Goal: Task Accomplishment & Management: Manage account settings

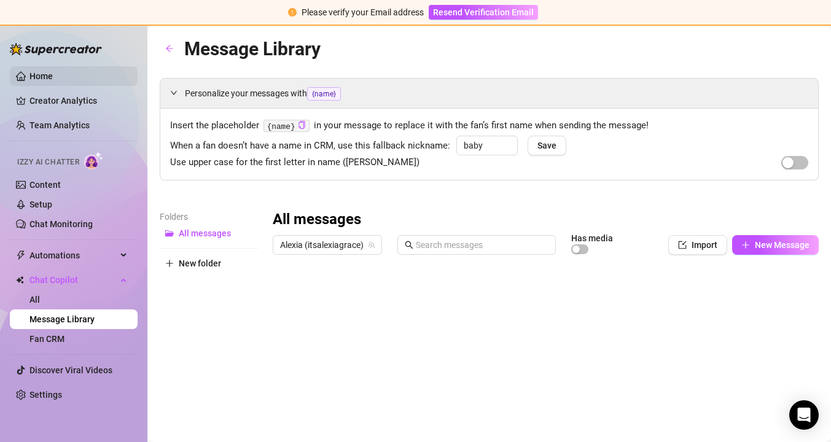
click at [53, 75] on link "Home" at bounding box center [40, 76] width 23 height 10
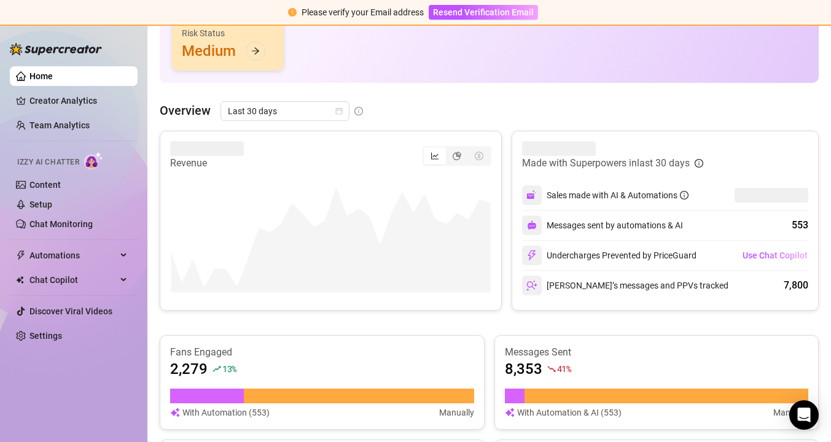
scroll to position [208, 0]
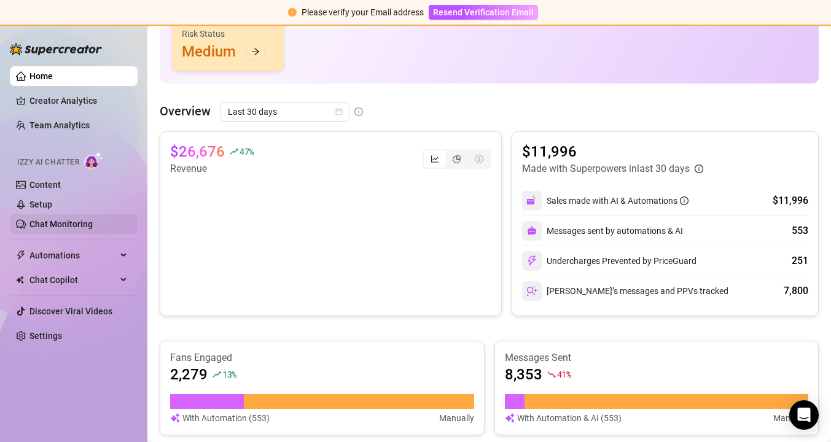
click at [66, 219] on link "Chat Monitoring" at bounding box center [60, 224] width 63 height 10
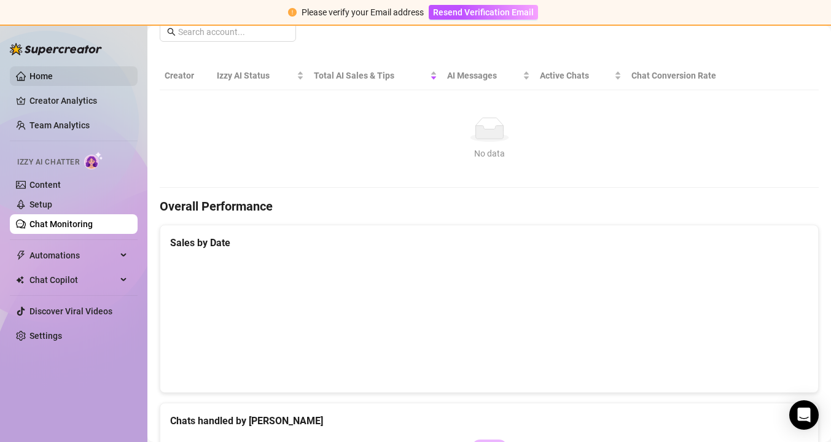
click at [53, 75] on link "Home" at bounding box center [40, 76] width 23 height 10
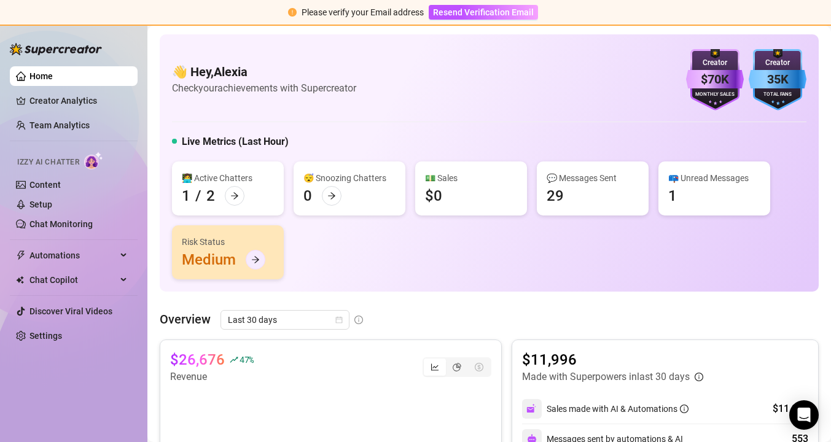
click at [257, 257] on icon "arrow-right" at bounding box center [255, 260] width 9 height 9
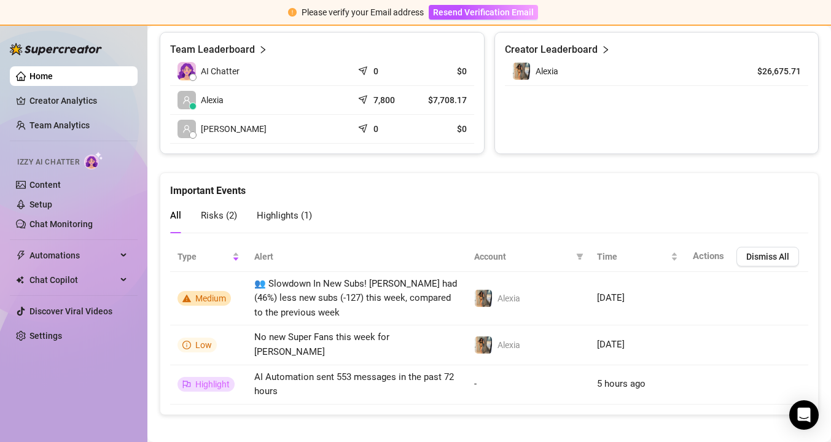
scroll to position [625, 0]
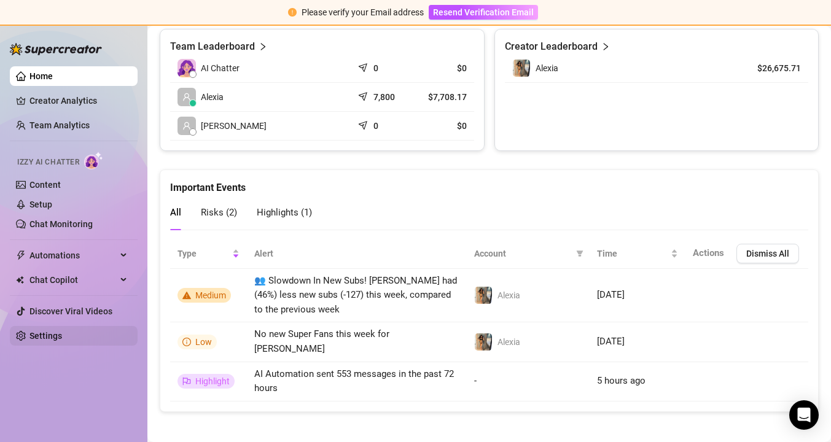
click at [44, 341] on link "Settings" at bounding box center [45, 336] width 33 height 10
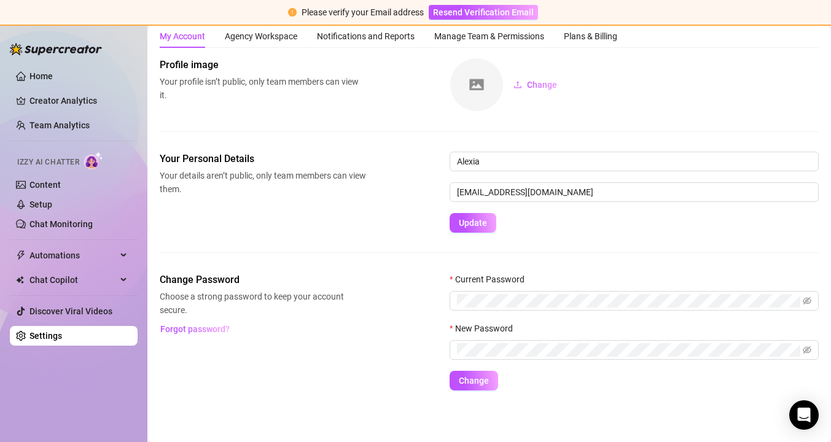
scroll to position [39, 0]
click at [554, 187] on input "[EMAIL_ADDRESS][DOMAIN_NAME]" at bounding box center [634, 192] width 369 height 20
click at [474, 215] on button "Update" at bounding box center [473, 223] width 47 height 20
drag, startPoint x: 557, startPoint y: 190, endPoint x: 384, endPoint y: 190, distance: 173.2
click at [384, 190] on div "Your Personal Details Your details aren’t public, only team members can view th…" at bounding box center [489, 192] width 659 height 81
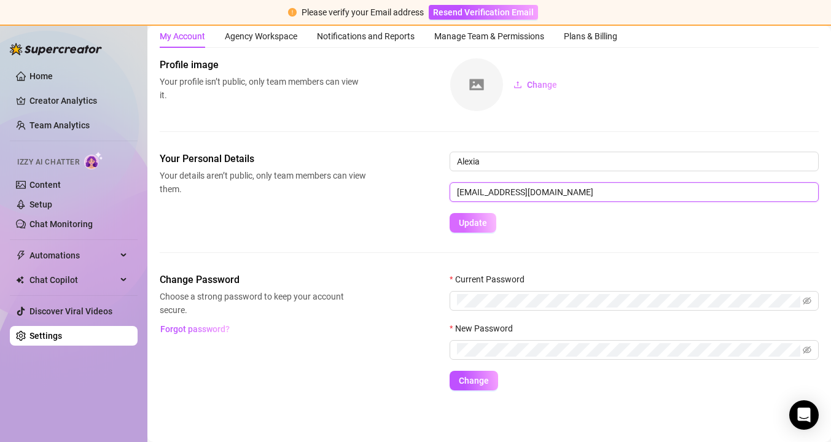
type input "[EMAIL_ADDRESS][DOMAIN_NAME]"
click at [485, 222] on span "Update" at bounding box center [473, 223] width 28 height 10
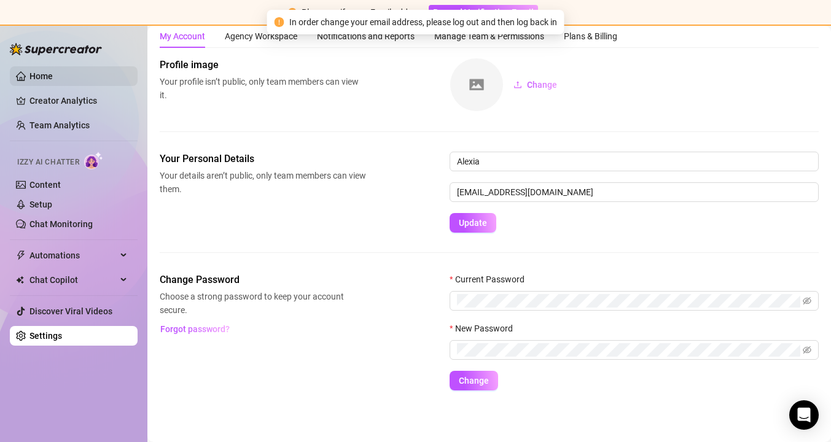
click at [37, 71] on link "Home" at bounding box center [40, 76] width 23 height 10
